Goal: Transaction & Acquisition: Purchase product/service

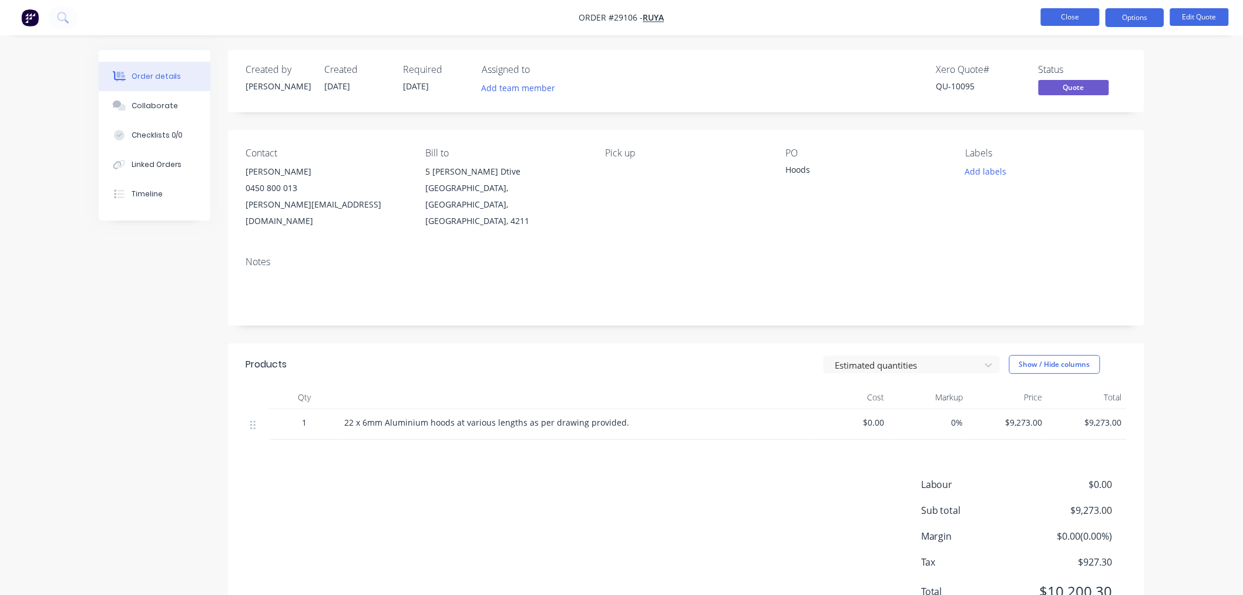
click at [1083, 16] on button "Close" at bounding box center [1070, 17] width 59 height 18
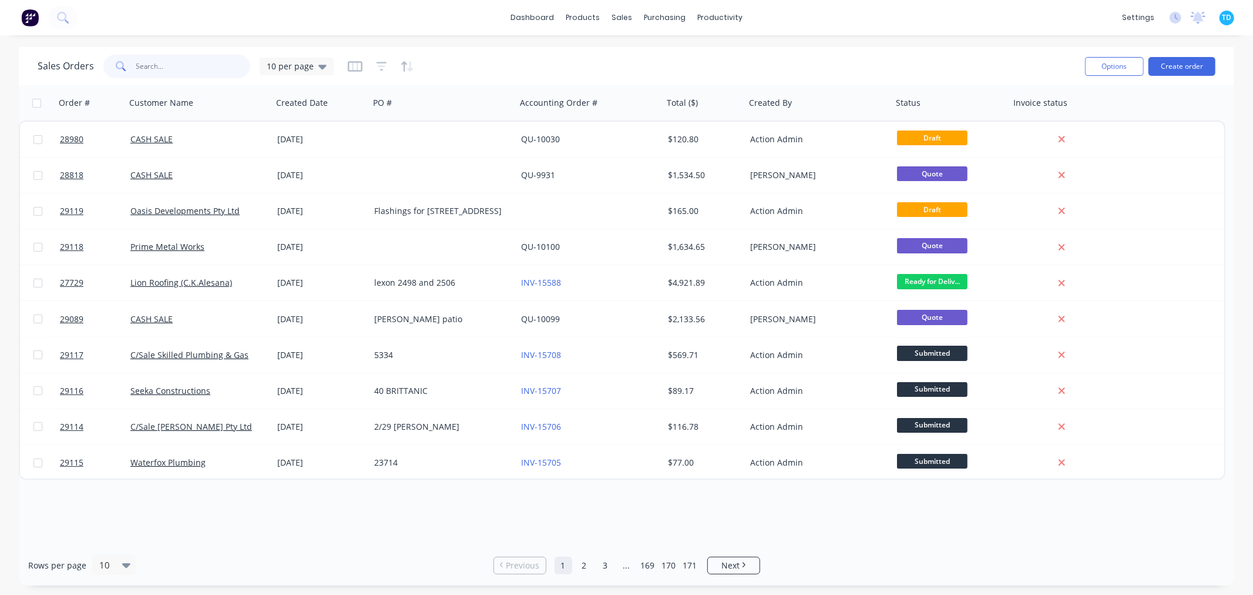
click at [172, 63] on input "text" at bounding box center [193, 66] width 115 height 23
type input "25593"
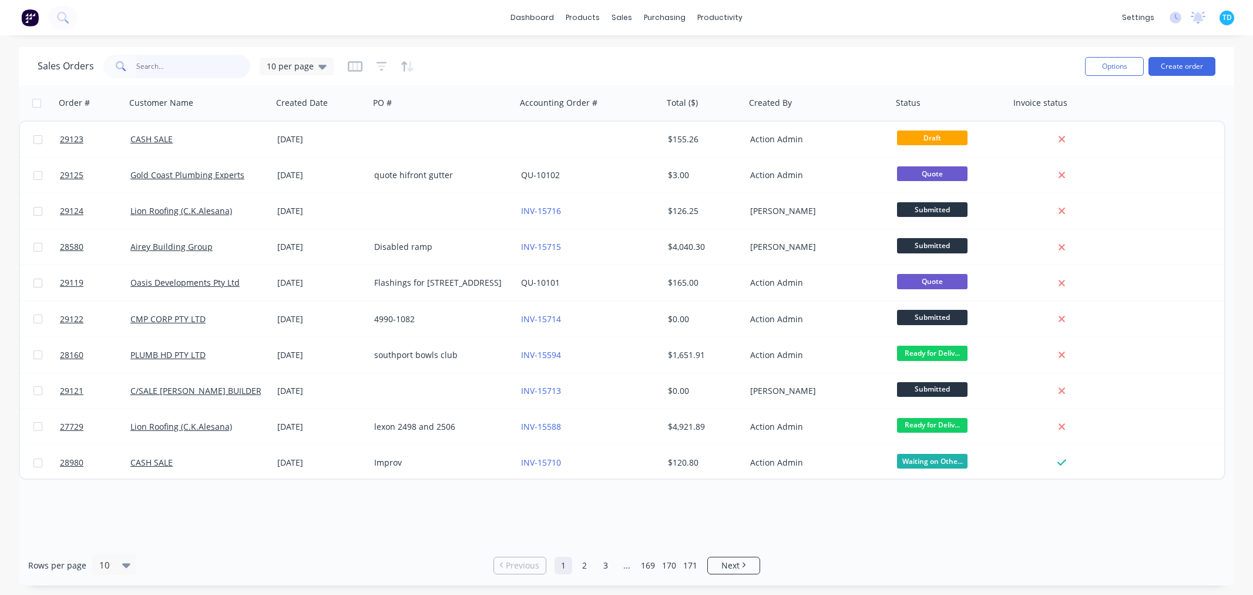
click at [179, 61] on input "text" at bounding box center [193, 66] width 115 height 23
type input "25593"
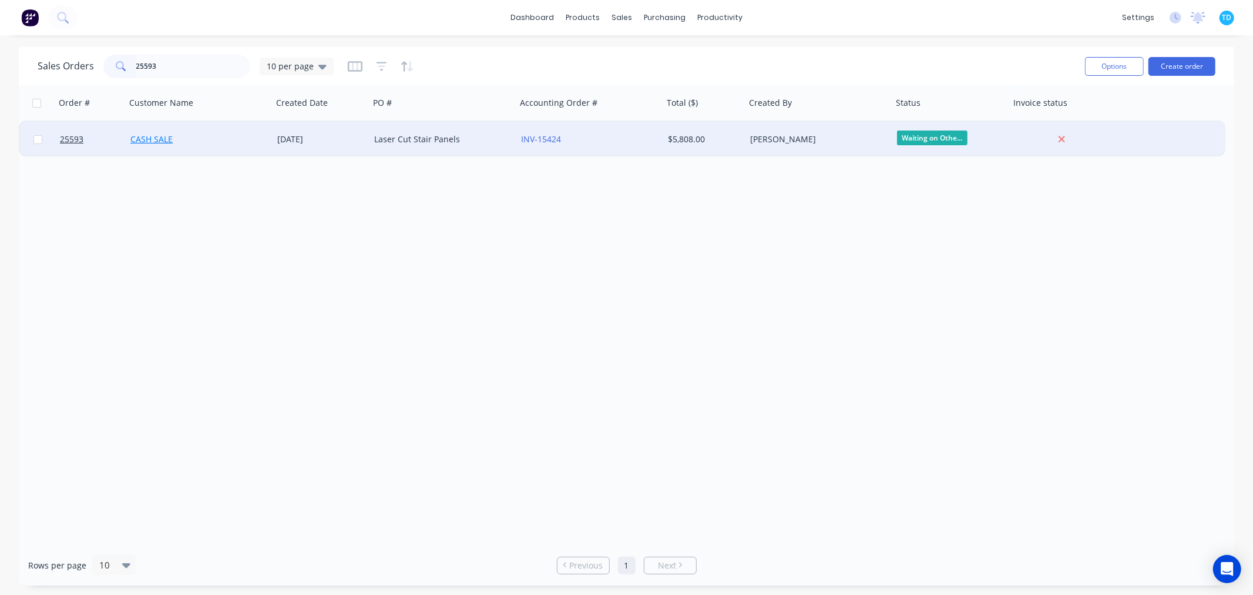
click at [161, 139] on link "CASH SALE" at bounding box center [151, 138] width 42 height 11
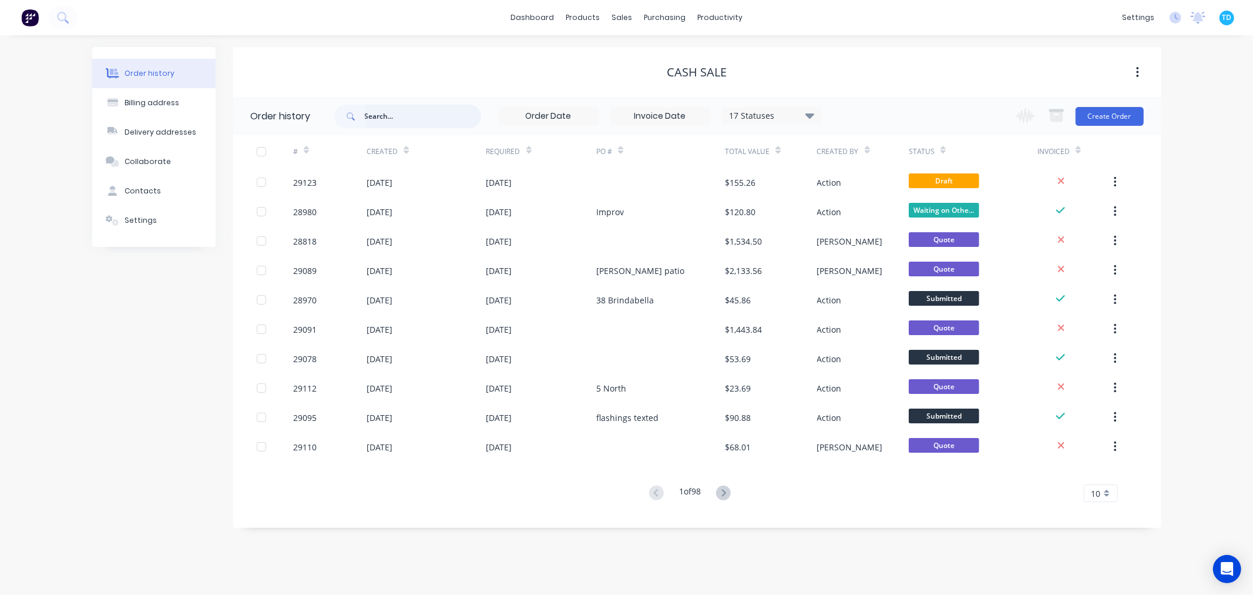
click at [426, 119] on input "text" at bounding box center [423, 116] width 116 height 23
type input "25593"
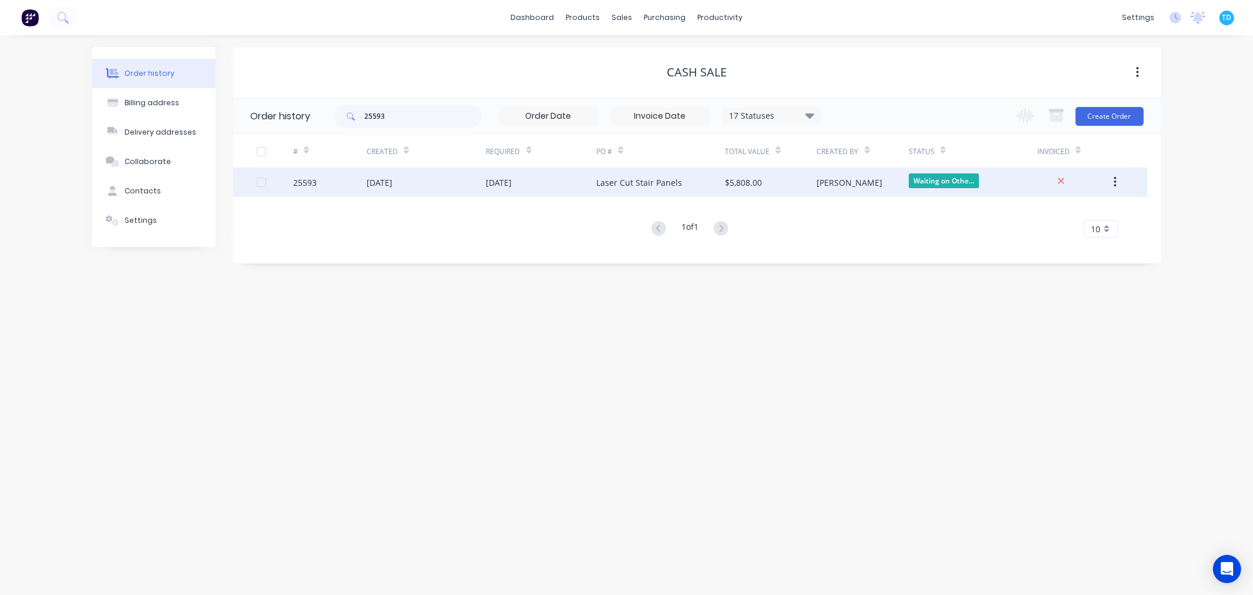
click at [508, 190] on div "14 Oct 2025" at bounding box center [541, 181] width 110 height 29
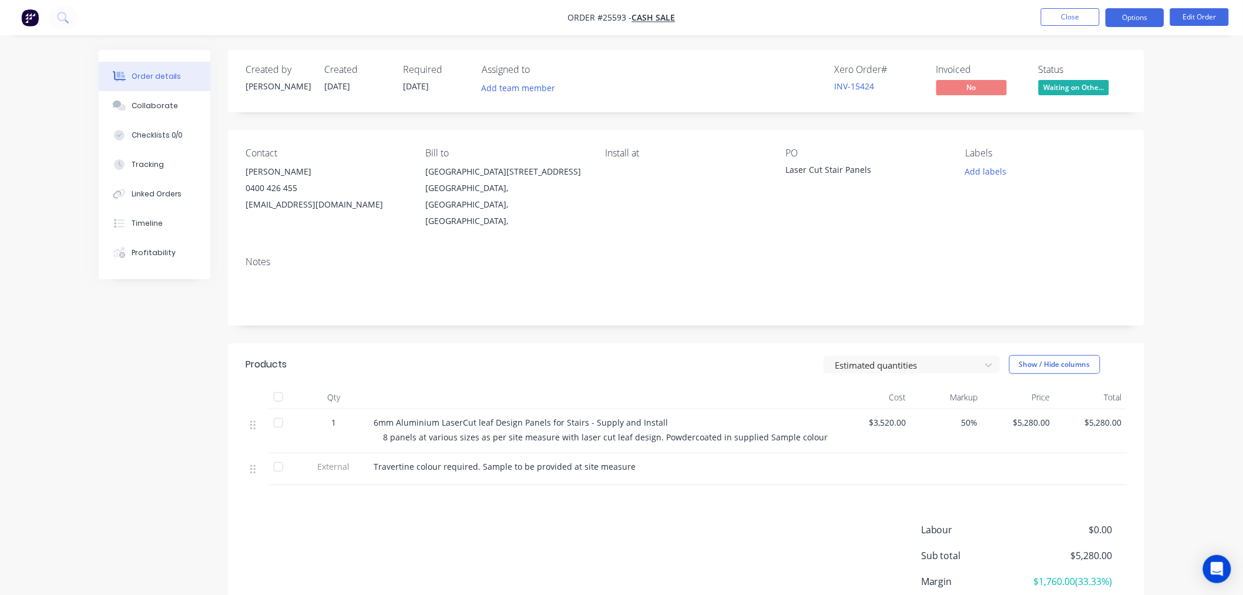
click at [1130, 18] on button "Options" at bounding box center [1135, 17] width 59 height 19
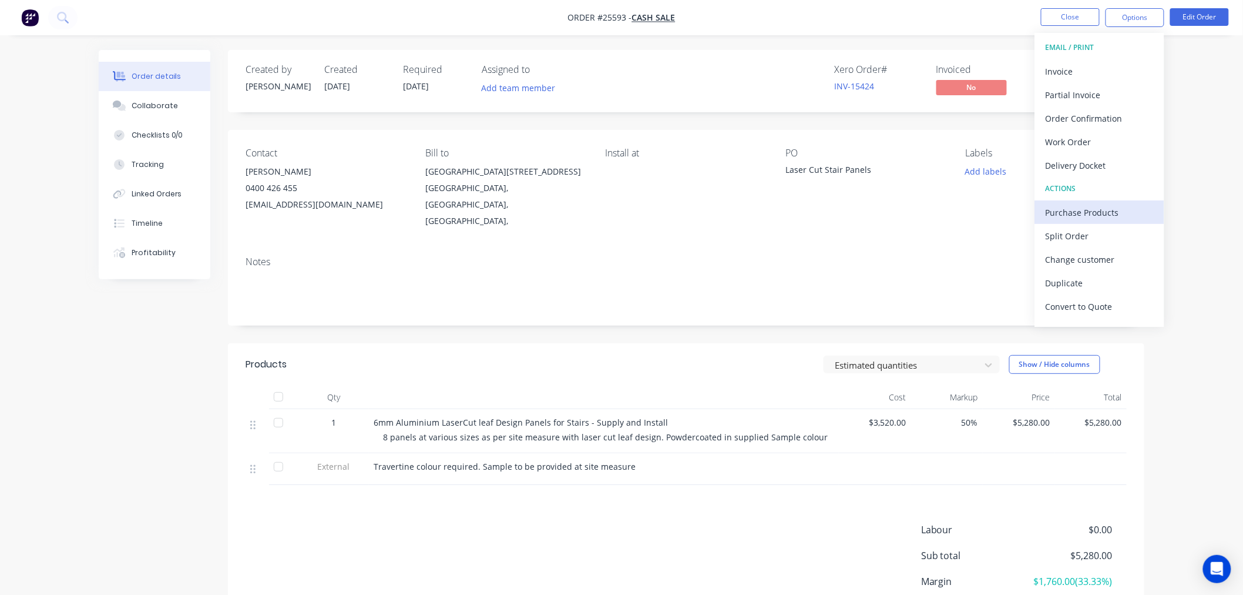
click at [1097, 216] on div "Purchase Products" at bounding box center [1100, 212] width 108 height 17
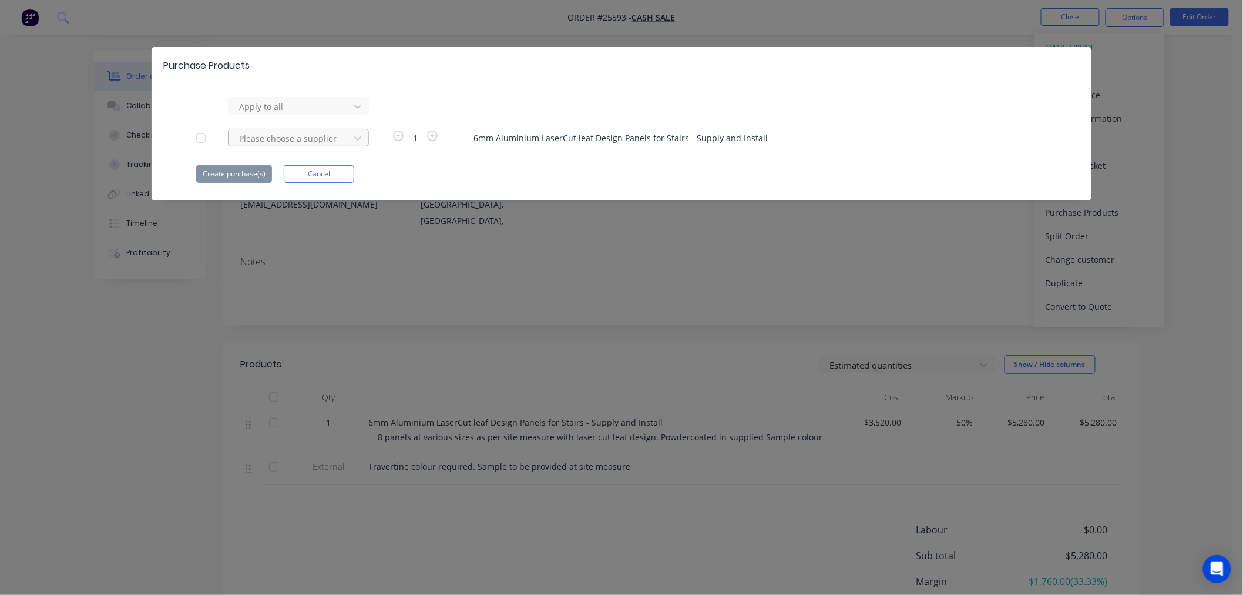
click at [272, 140] on div at bounding box center [291, 138] width 106 height 15
type input "the steel"
click at [300, 186] on div "The Steel Market Pty Ltd" at bounding box center [298, 181] width 141 height 22
click at [228, 174] on button "Create purchase(s)" at bounding box center [234, 174] width 76 height 18
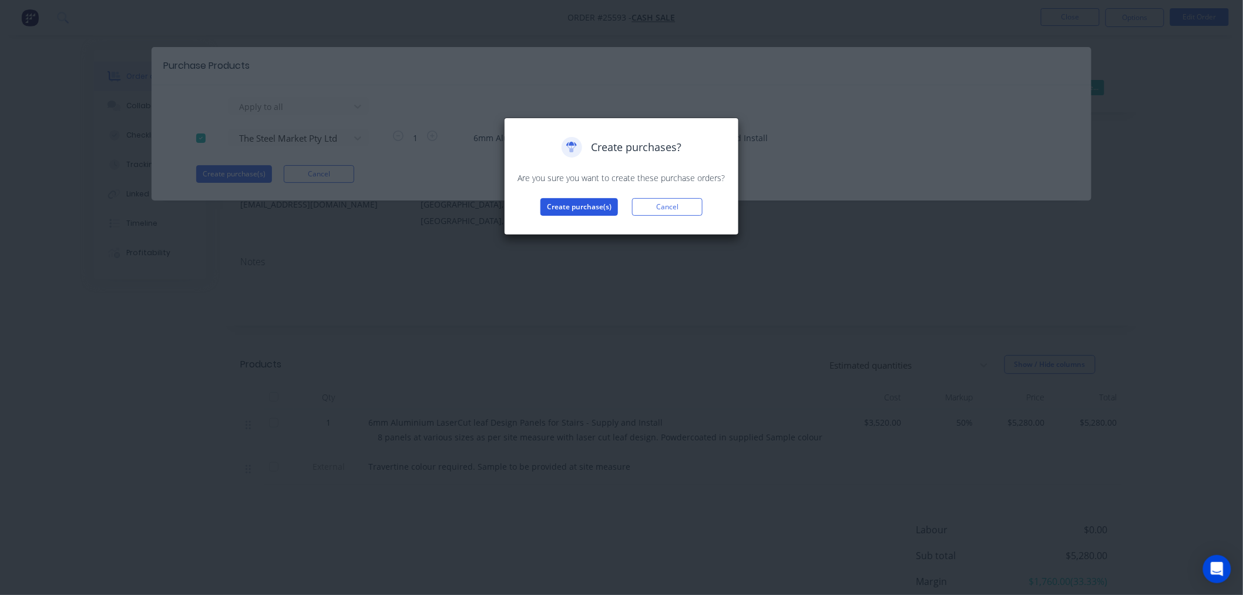
click at [592, 204] on button "Create purchase(s)" at bounding box center [579, 207] width 78 height 18
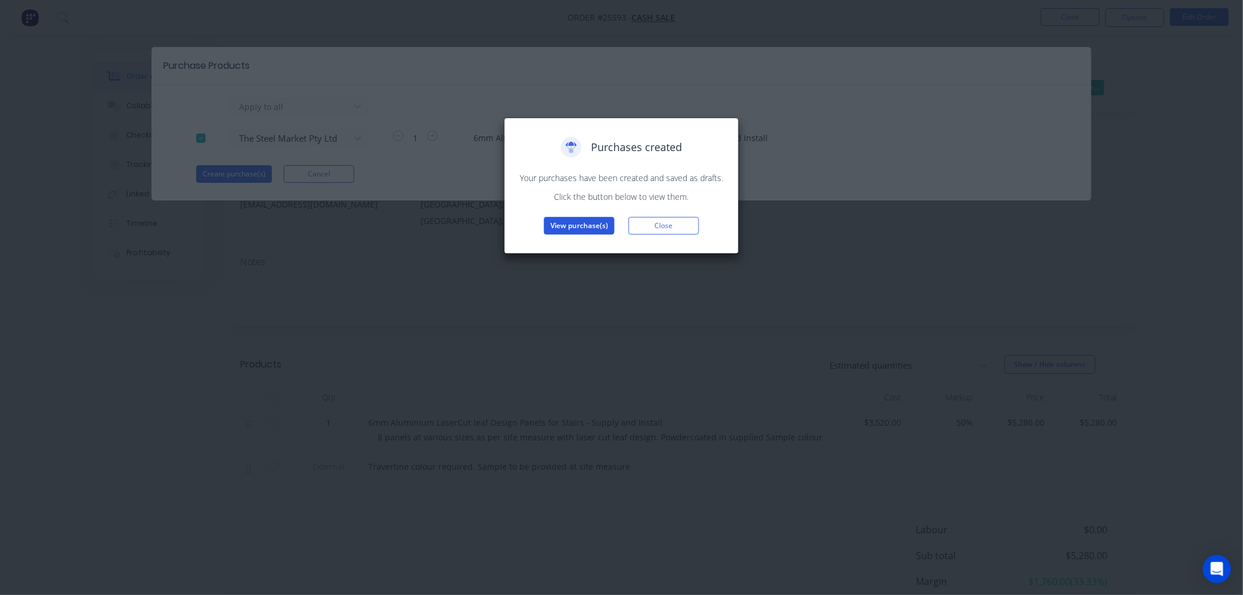
click at [584, 224] on button "View purchase(s)" at bounding box center [579, 226] width 70 height 18
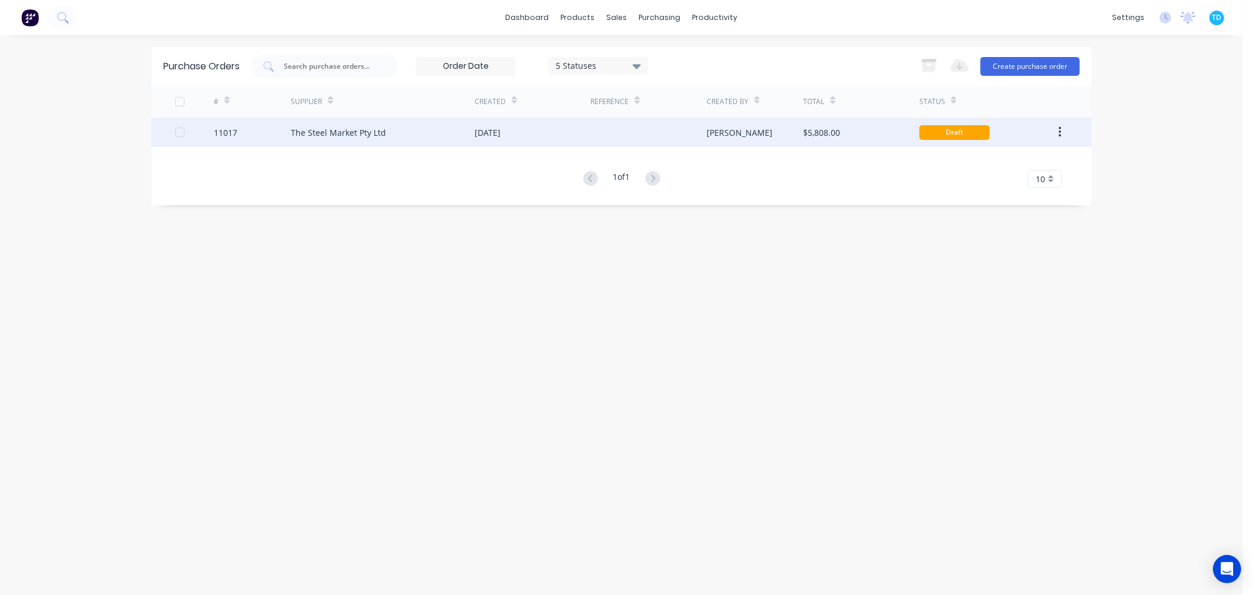
click at [479, 136] on div "[DATE]" at bounding box center [488, 132] width 26 height 12
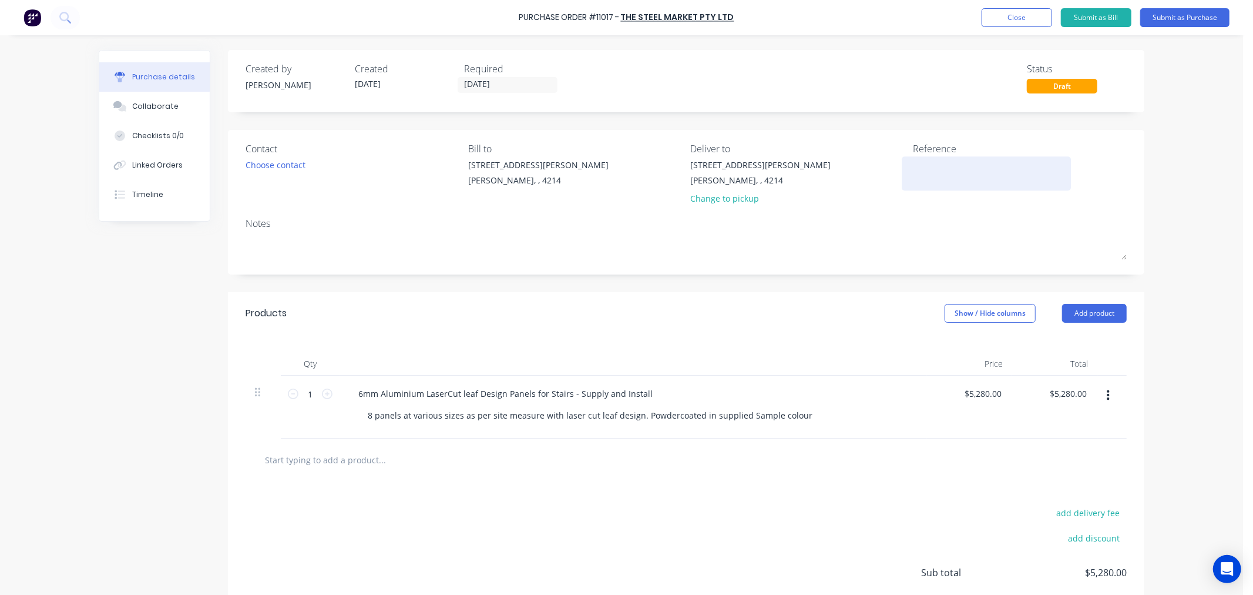
click at [948, 167] on textarea at bounding box center [986, 172] width 147 height 26
type textarea "25593"
type textarea "x"
type textarea "25593"
click at [1092, 314] on button "Add product" at bounding box center [1094, 313] width 65 height 19
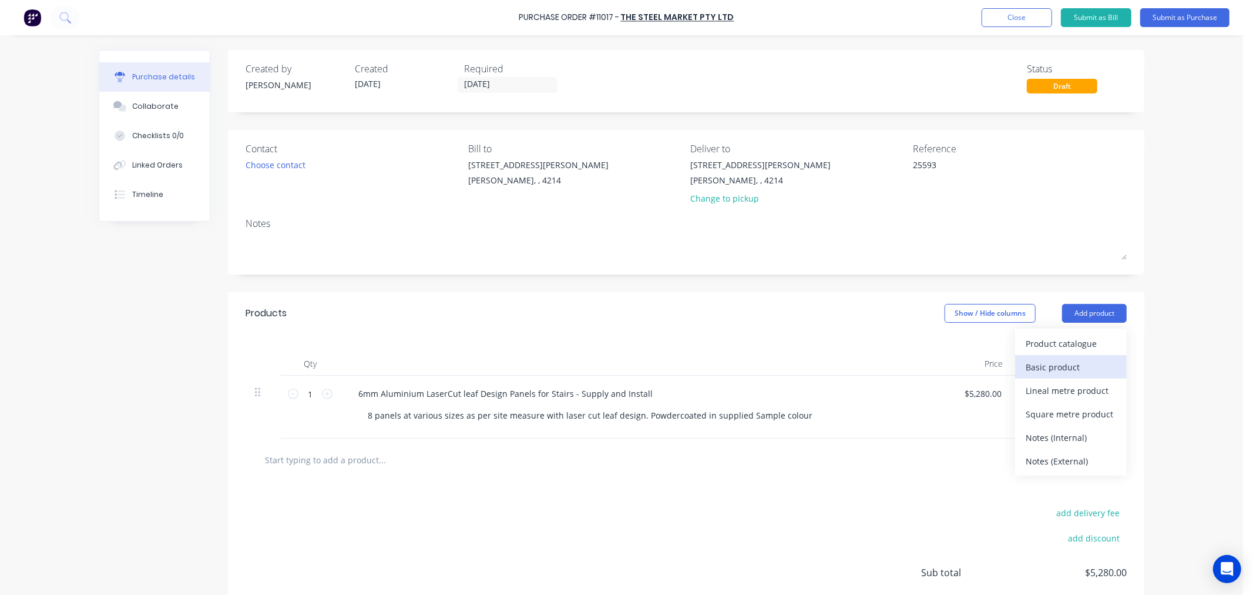
click at [1066, 372] on div "Basic product" at bounding box center [1071, 366] width 90 height 17
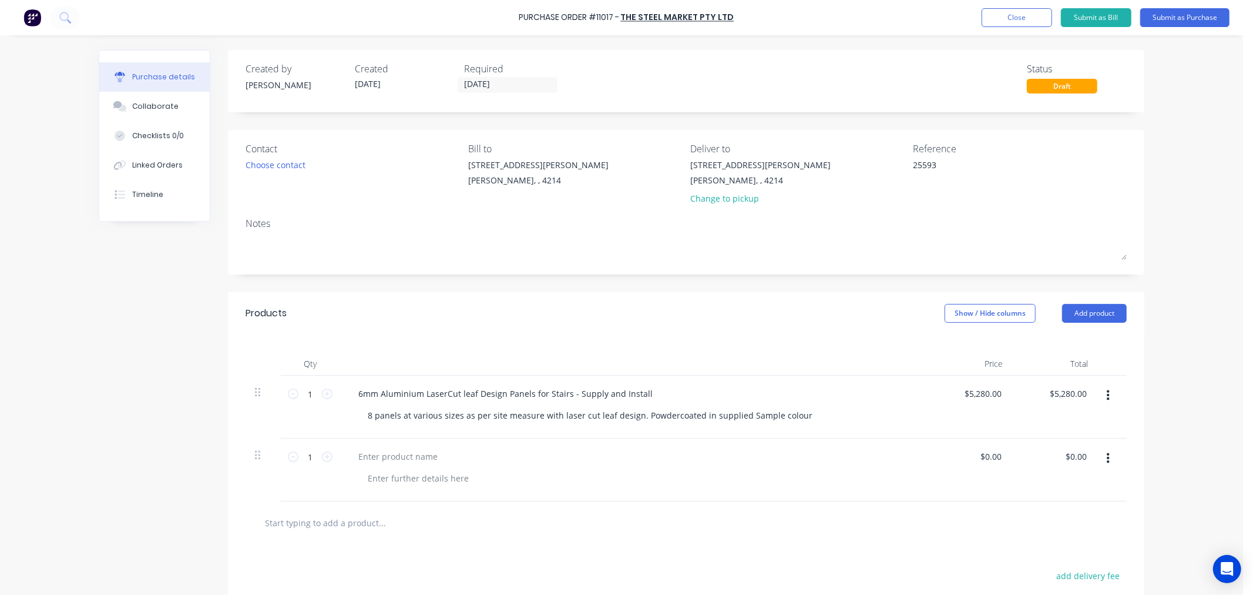
drag, startPoint x: 322, startPoint y: 394, endPoint x: 335, endPoint y: 447, distance: 54.4
click at [324, 394] on icon at bounding box center [327, 393] width 11 height 11
type textarea "x"
type input "2"
type input "$10,560.00"
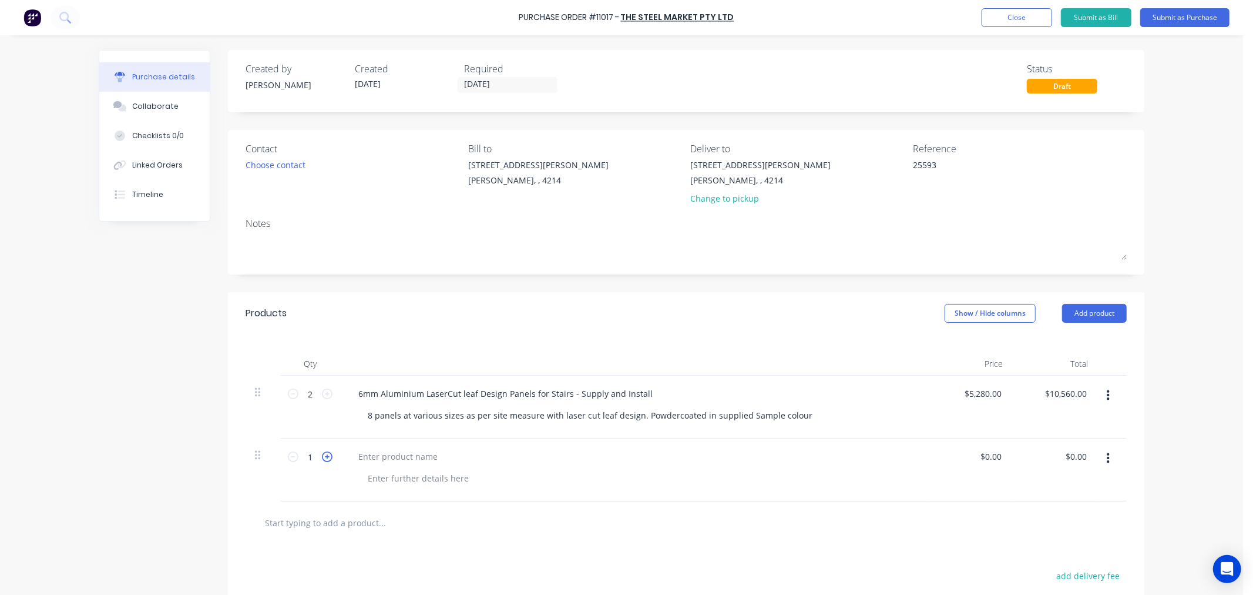
click at [322, 457] on icon at bounding box center [327, 456] width 11 height 11
type textarea "x"
type input "2"
click at [1002, 394] on div "$5,280.00 $5,280.00" at bounding box center [985, 393] width 48 height 17
drag, startPoint x: 641, startPoint y: 392, endPoint x: 320, endPoint y: 389, distance: 320.8
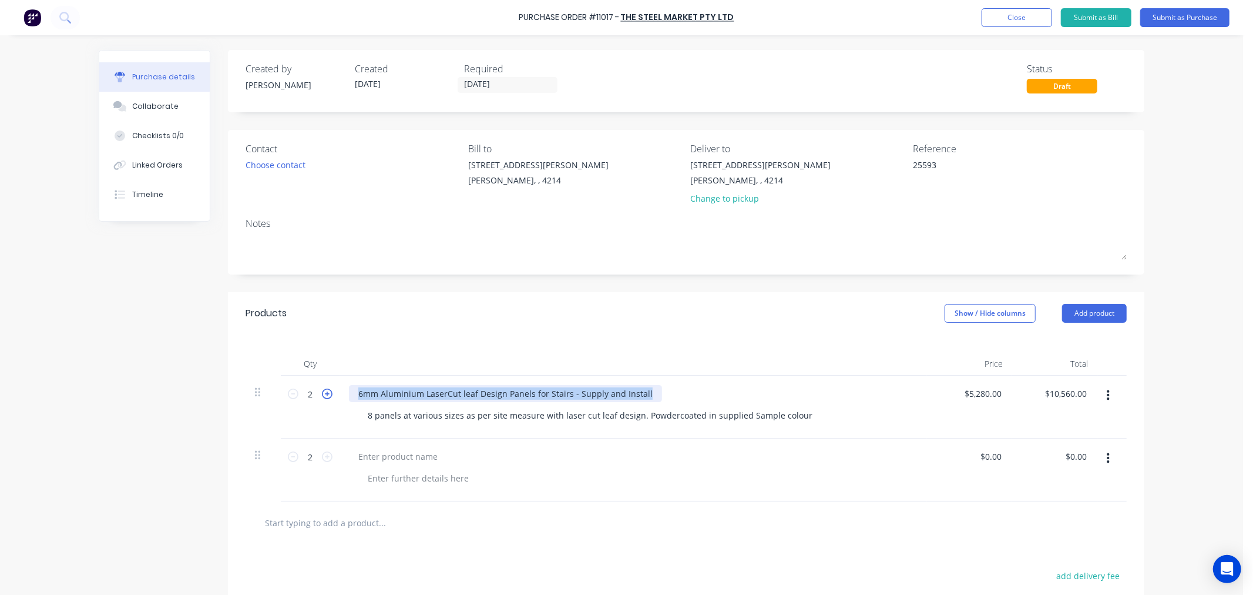
click at [320, 389] on div "2 2 6mm Aluminium LaserCut leaf Design Panels for Stairs - Supply and Install 8…" at bounding box center [686, 406] width 881 height 63
click at [488, 395] on div "6mm Aluminium LaserCut leaf Design Panels for Stairs - Supply and Install" at bounding box center [505, 393] width 313 height 17
type textarea "x"
drag, startPoint x: 417, startPoint y: 395, endPoint x: 684, endPoint y: 395, distance: 266.7
click at [684, 395] on div "6mm Aluminium LaserCut leaf Design Panels for Stairs - Supply and Install" at bounding box center [633, 393] width 569 height 17
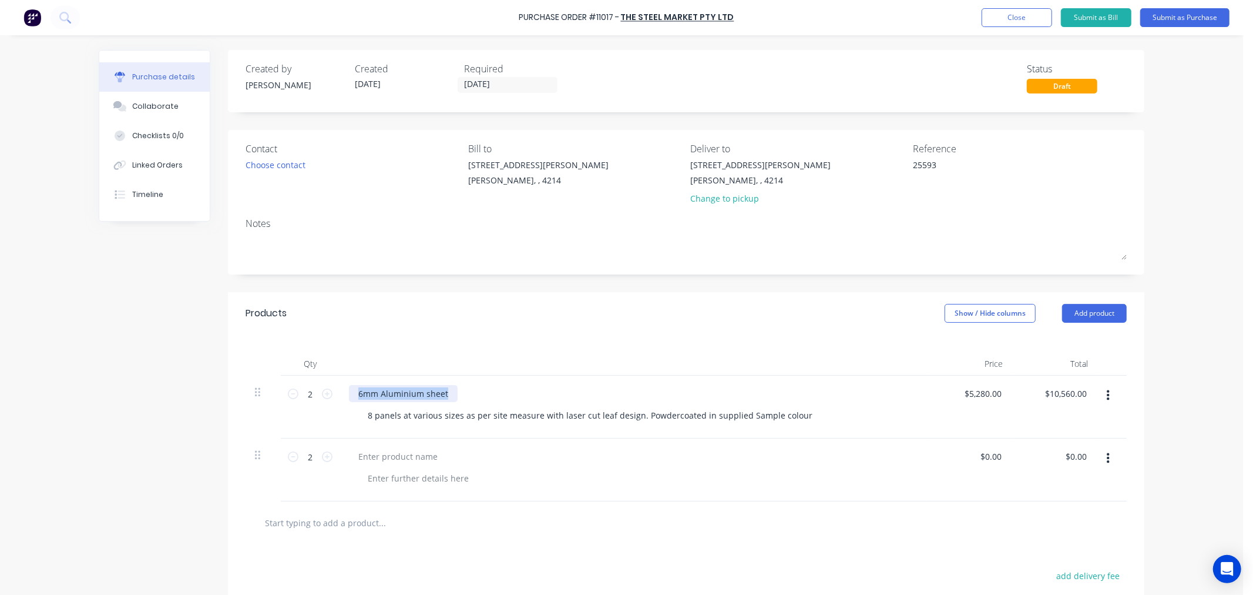
drag, startPoint x: 421, startPoint y: 391, endPoint x: 342, endPoint y: 394, distance: 79.4
click at [342, 394] on div "6mm Aluminium sheet 8 panels at various sizes as per site measure with laser cu…" at bounding box center [633, 406] width 587 height 63
copy div "6mm Aluminium sheet"
type textarea "x"
click at [392, 455] on div at bounding box center [398, 456] width 98 height 17
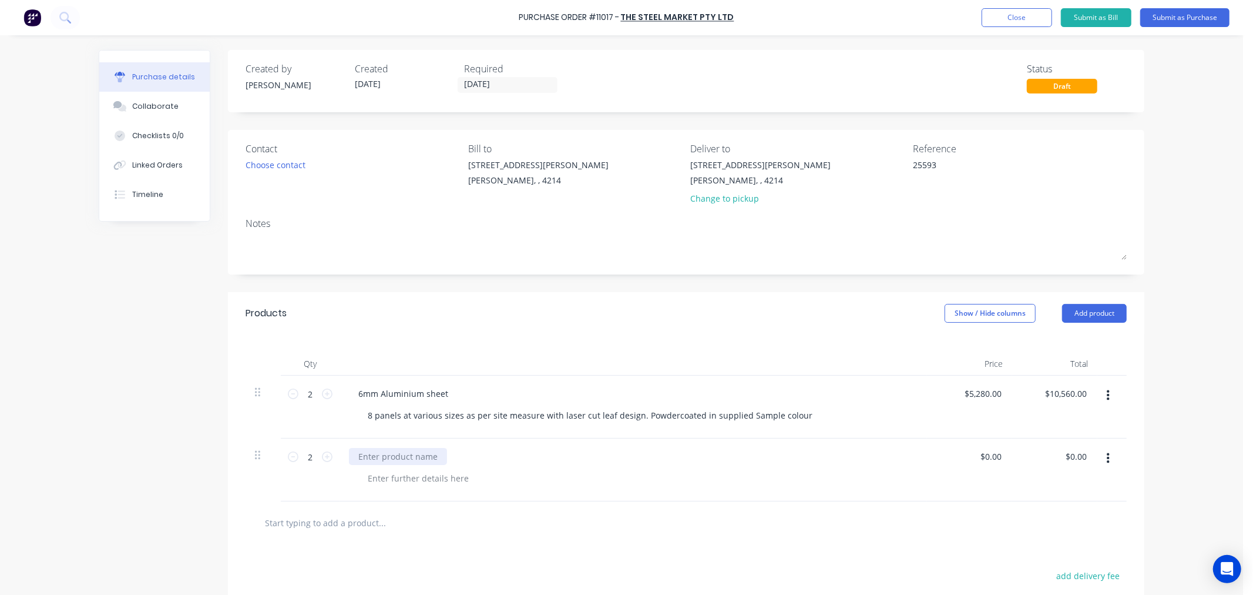
paste div
type textarea "x"
click at [389, 483] on div at bounding box center [418, 477] width 120 height 17
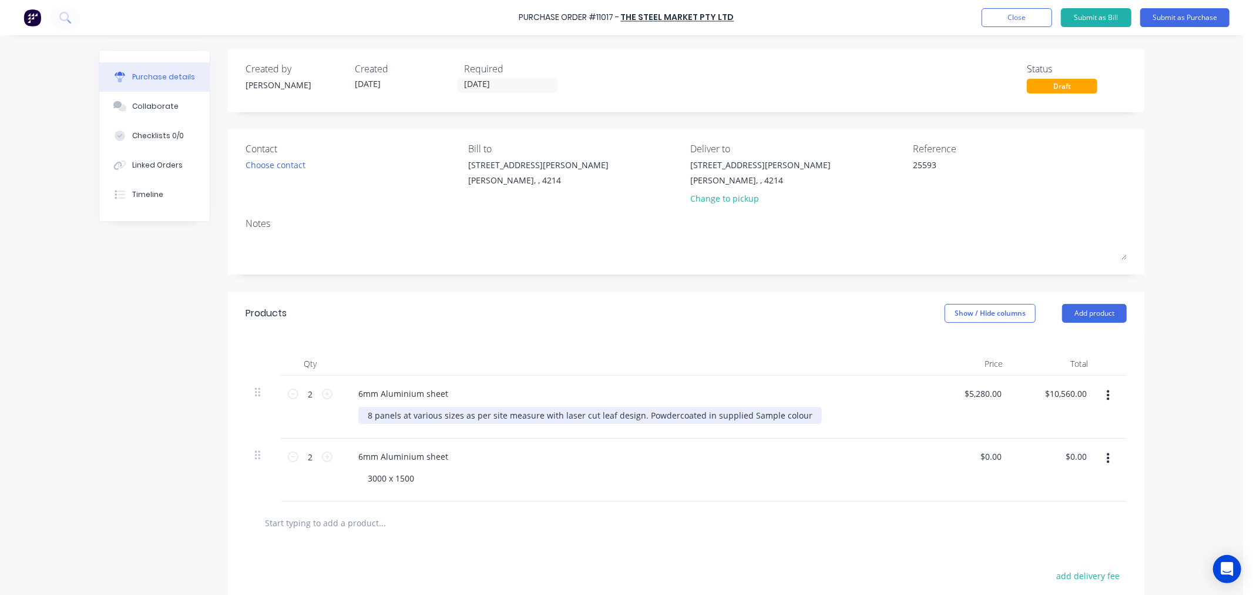
click at [419, 420] on div "8 panels at various sizes as per site measure with laser cut leaf design. Powde…" at bounding box center [590, 415] width 464 height 17
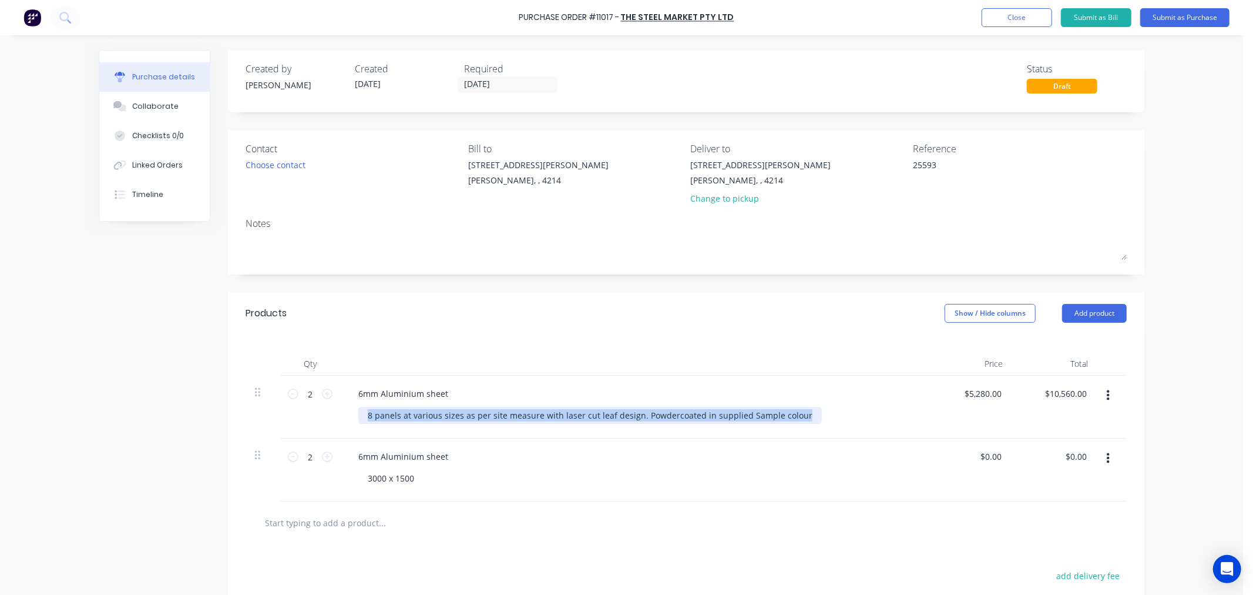
drag, startPoint x: 801, startPoint y: 413, endPoint x: 553, endPoint y: 419, distance: 248.0
click at [553, 419] on div "8 panels at various sizes as per site measure with laser cut leaf design. Powde…" at bounding box center [637, 415] width 559 height 17
type textarea "x"
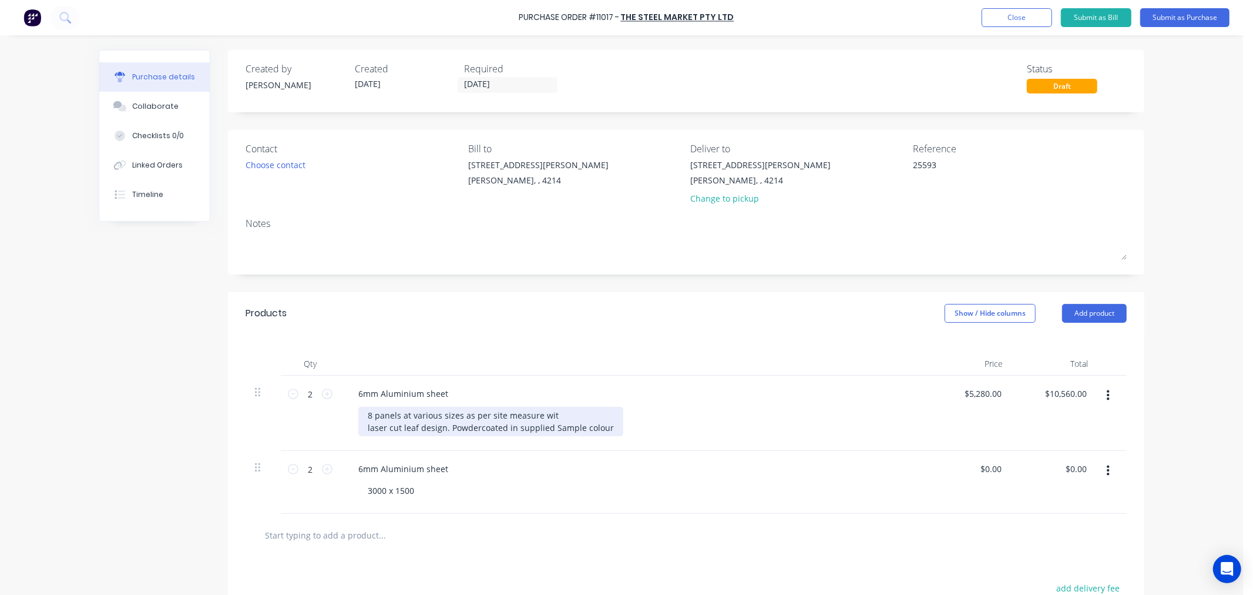
click at [607, 425] on div "8 panels at various sizes as per site measure wit laser cut leaf design. Powder…" at bounding box center [490, 421] width 265 height 29
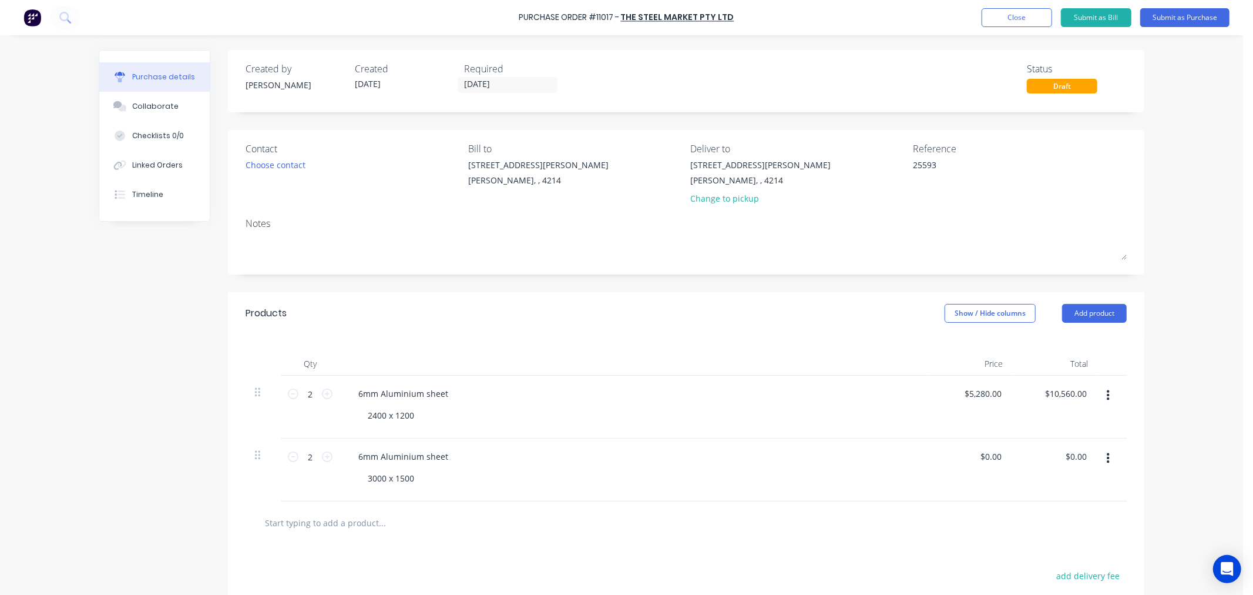
click at [651, 476] on div "3000 x 1500" at bounding box center [637, 477] width 559 height 17
type textarea "x"
type input "5280.00"
click at [992, 395] on input "5280.00" at bounding box center [982, 393] width 43 height 17
type textarea "x"
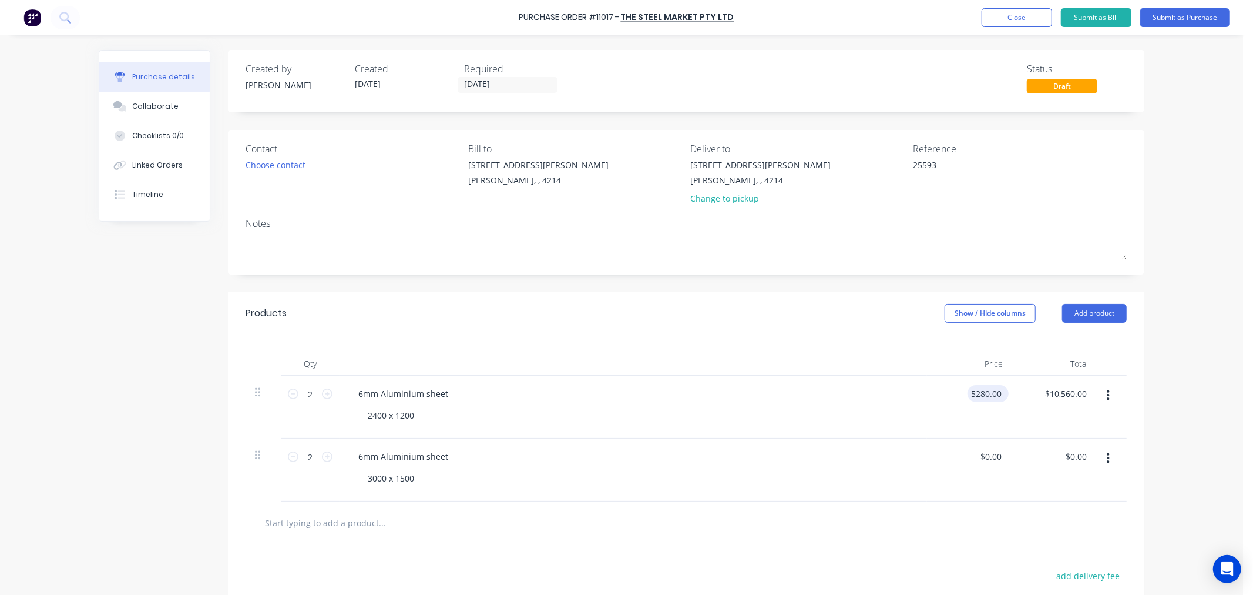
click at [993, 391] on input "5280.00" at bounding box center [986, 393] width 36 height 17
type input "0"
type input "300"
type textarea "x"
type input "$300.00"
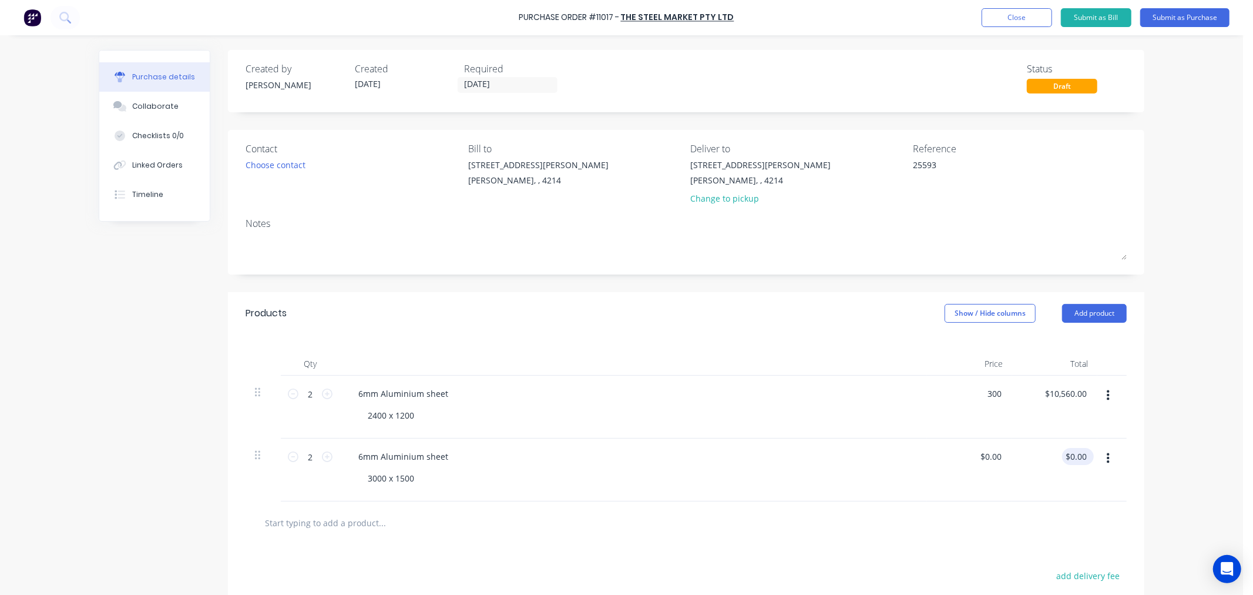
type input "$600.00"
click at [1062, 465] on div "$0.00 $0.00" at bounding box center [1075, 456] width 27 height 17
type textarea "x"
click at [997, 455] on input "0.00" at bounding box center [990, 456] width 27 height 17
type input "0"
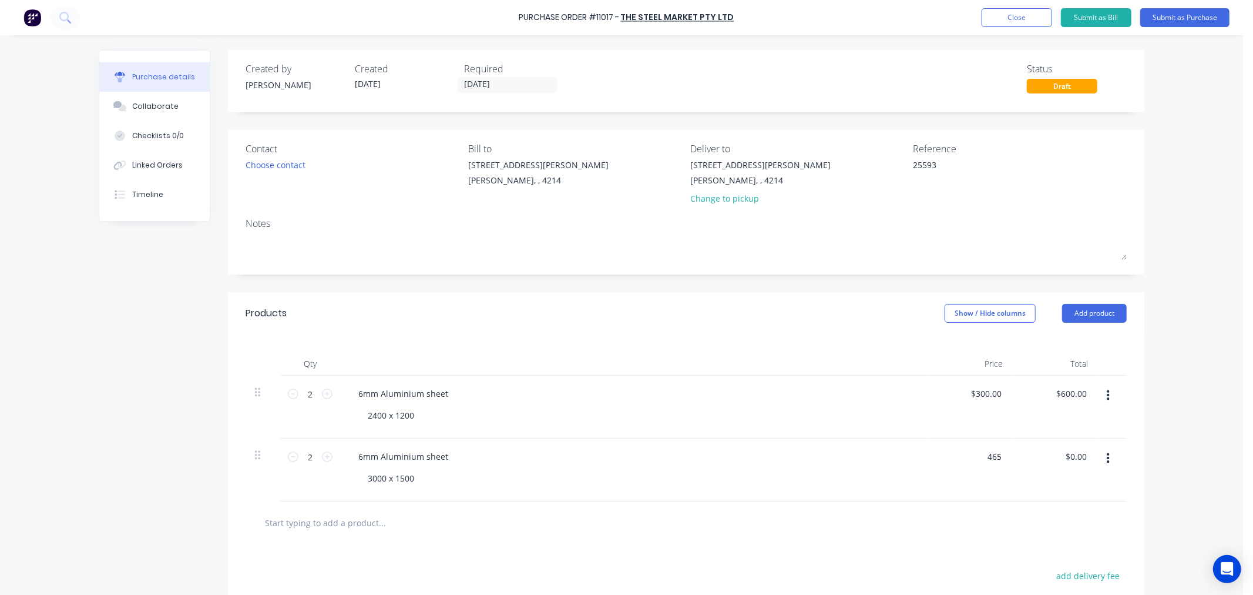
type input "465"
type textarea "x"
type input "$465.00"
type input "$930.00"
click at [956, 492] on div "$465.00 465" at bounding box center [969, 469] width 85 height 63
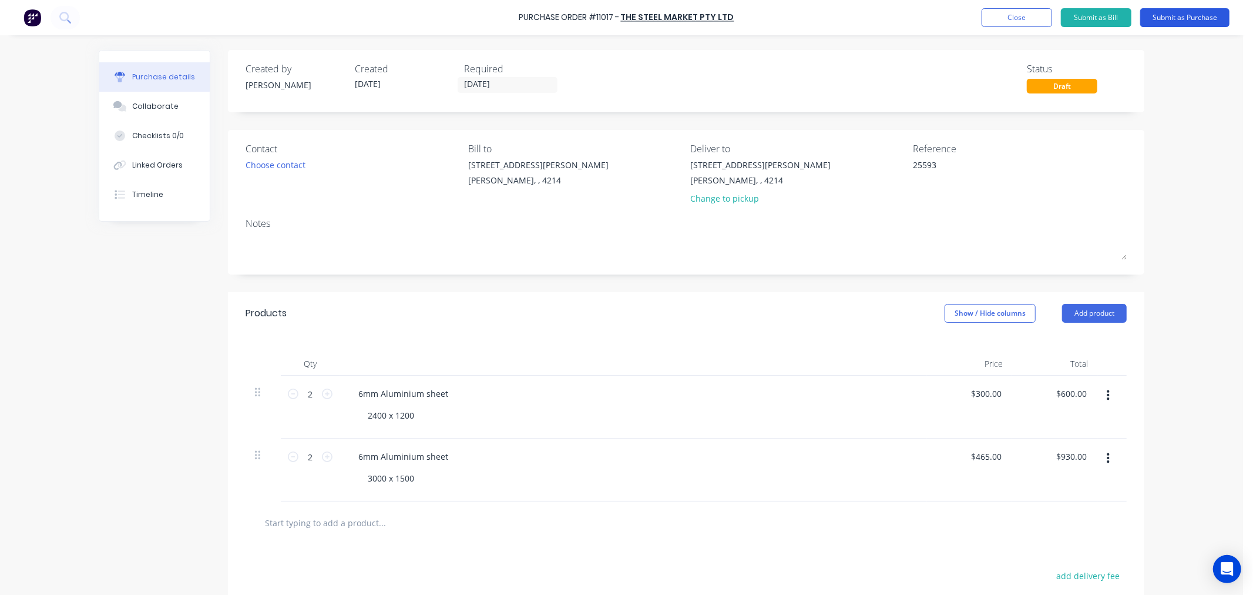
click at [1180, 14] on button "Submit as Purchase" at bounding box center [1184, 17] width 89 height 19
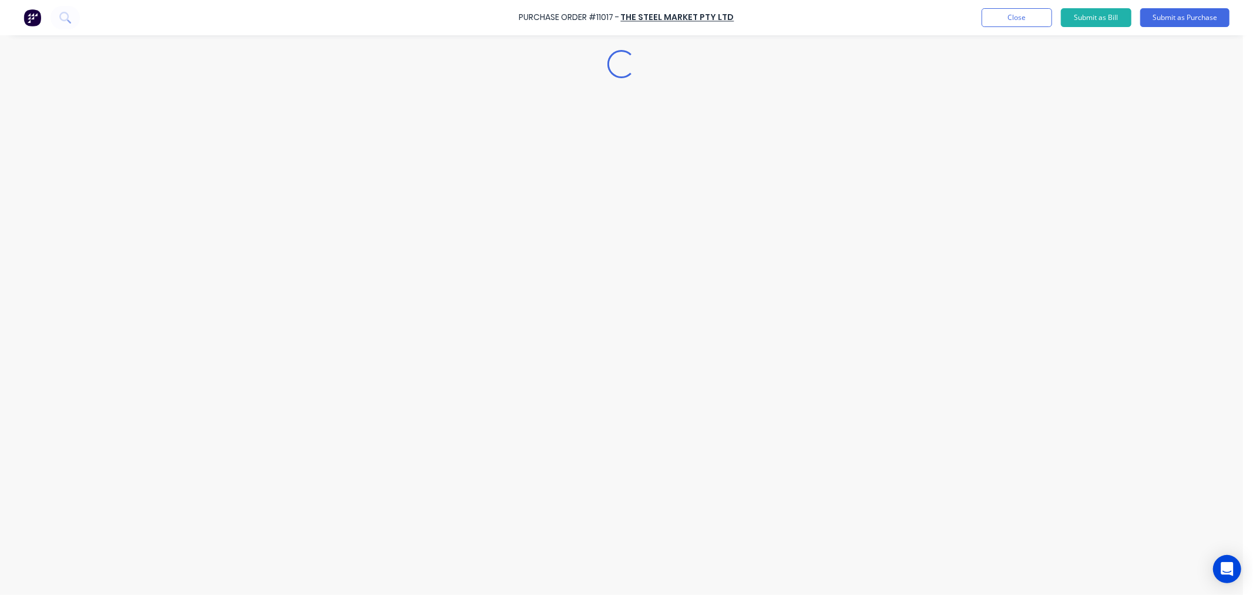
type textarea "x"
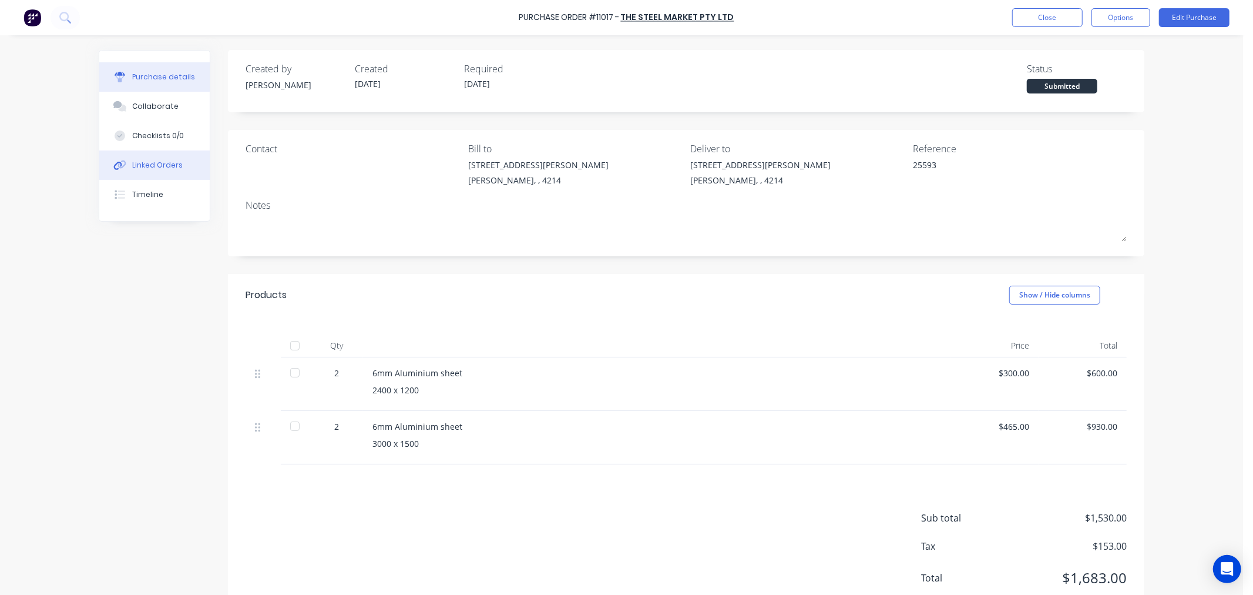
click at [166, 168] on div "Linked Orders" at bounding box center [157, 165] width 51 height 11
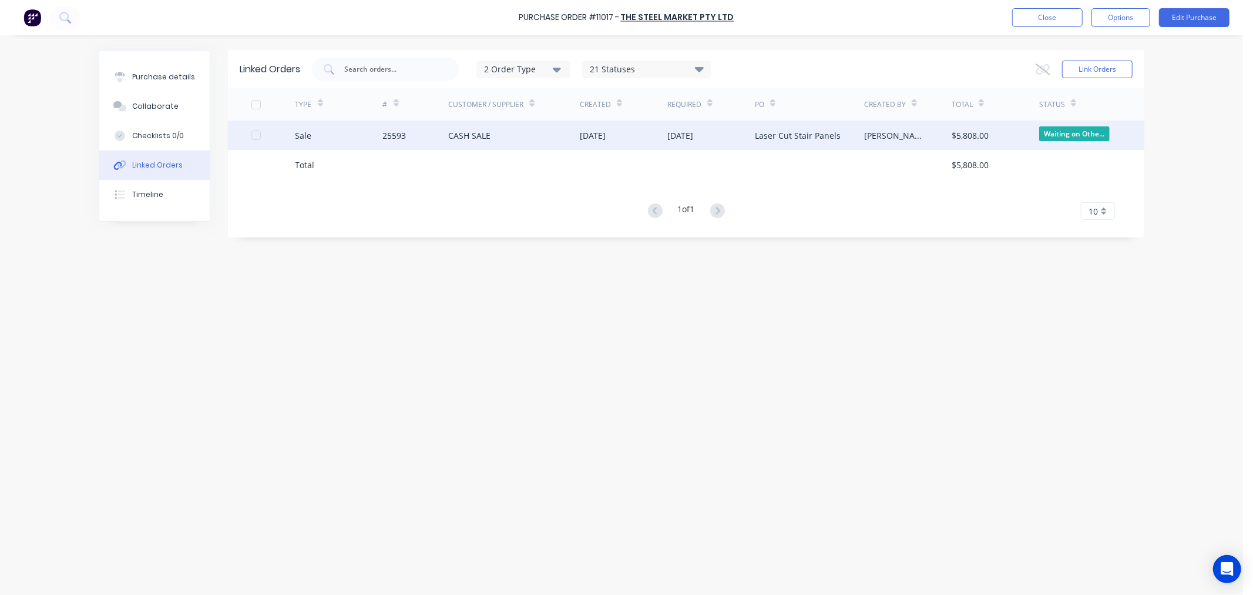
click at [442, 139] on div "25593" at bounding box center [416, 134] width 66 height 29
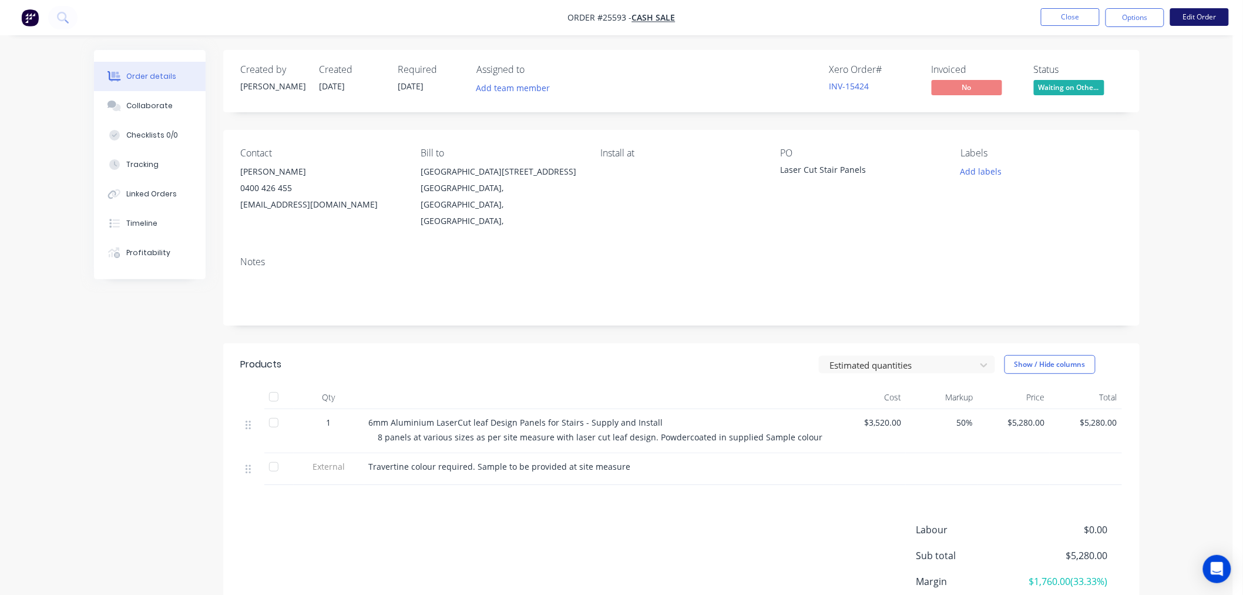
click at [1191, 16] on button "Edit Order" at bounding box center [1199, 17] width 59 height 18
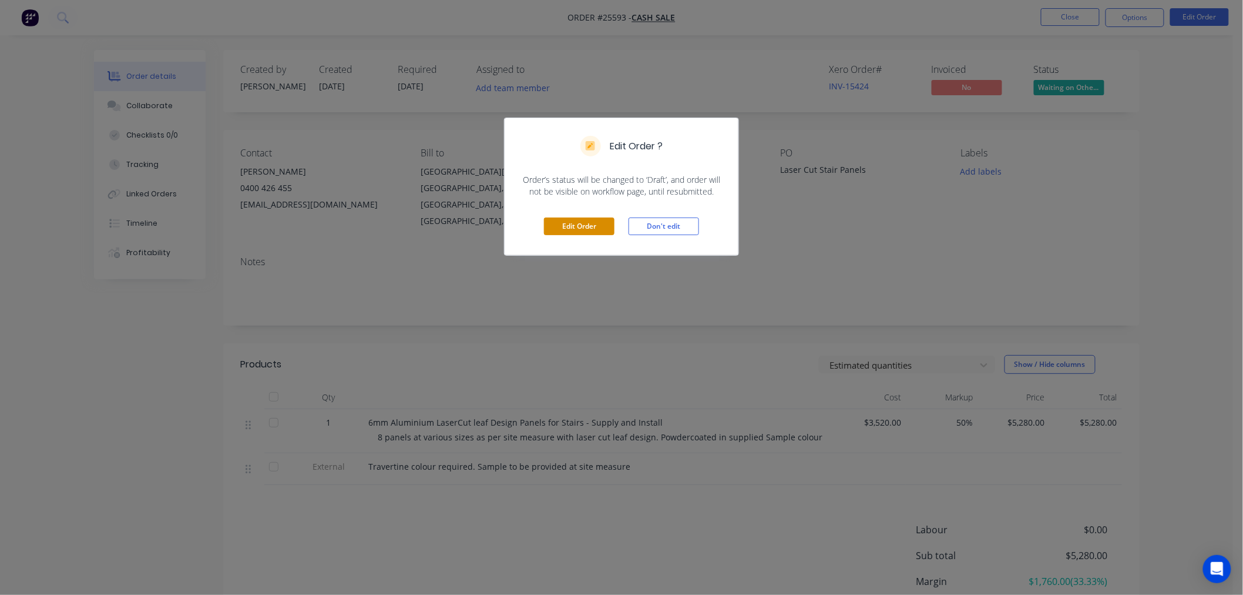
click at [588, 220] on button "Edit Order" at bounding box center [579, 226] width 70 height 18
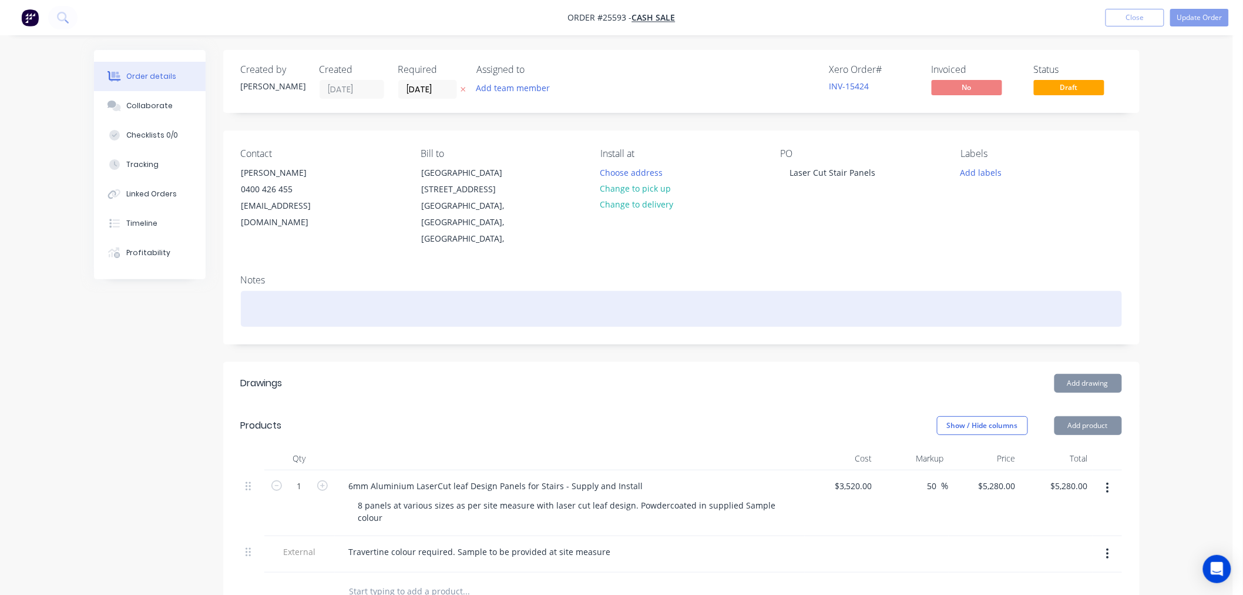
click at [290, 291] on div at bounding box center [681, 309] width 881 height 36
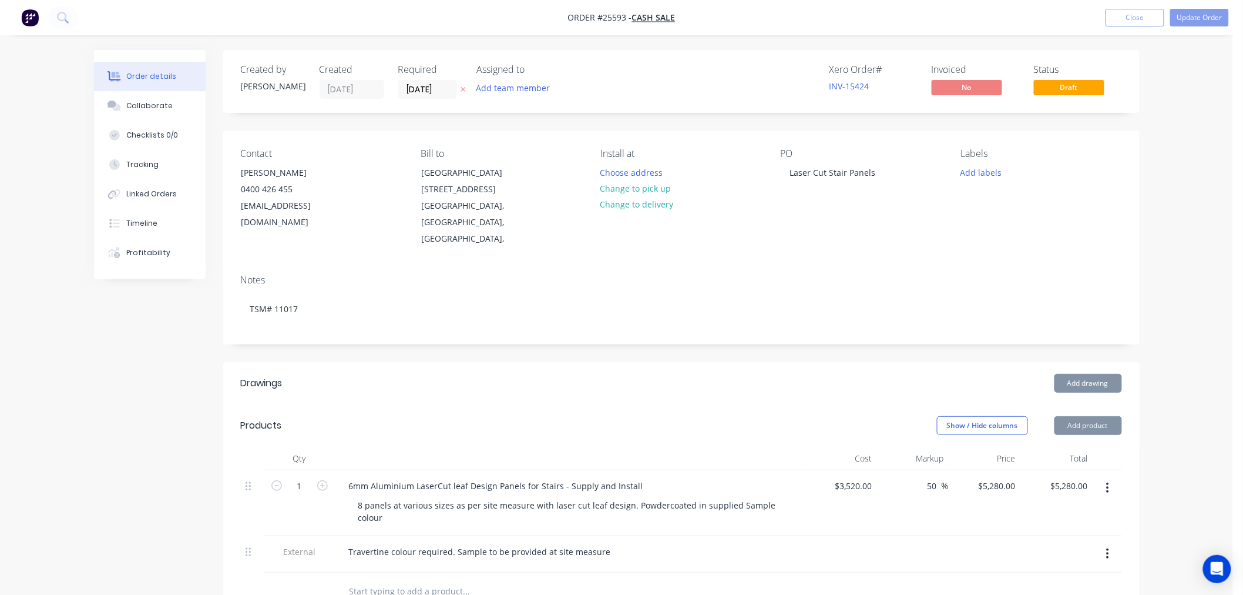
click at [420, 374] on div "Drawings" at bounding box center [334, 383] width 187 height 19
drag, startPoint x: 1207, startPoint y: 21, endPoint x: 1146, endPoint y: 37, distance: 62.7
click at [1207, 21] on button "Update Order" at bounding box center [1199, 18] width 59 height 18
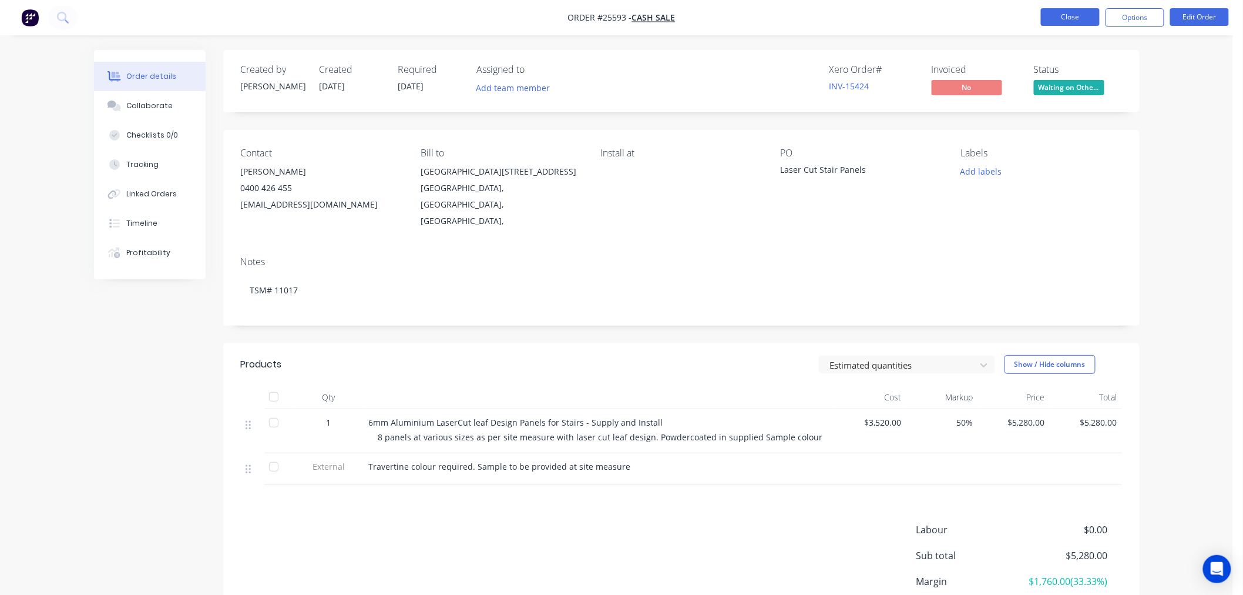
click at [1073, 18] on button "Close" at bounding box center [1070, 17] width 59 height 18
